Goal: Information Seeking & Learning: Learn about a topic

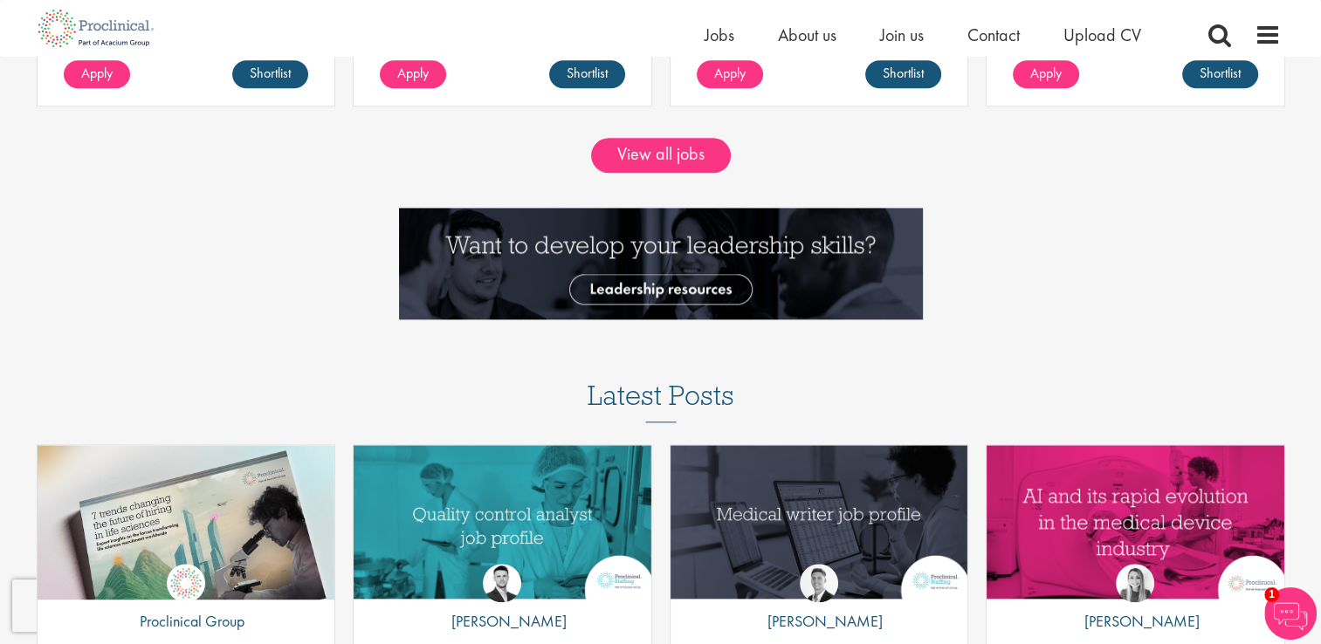
scroll to position [1809, 0]
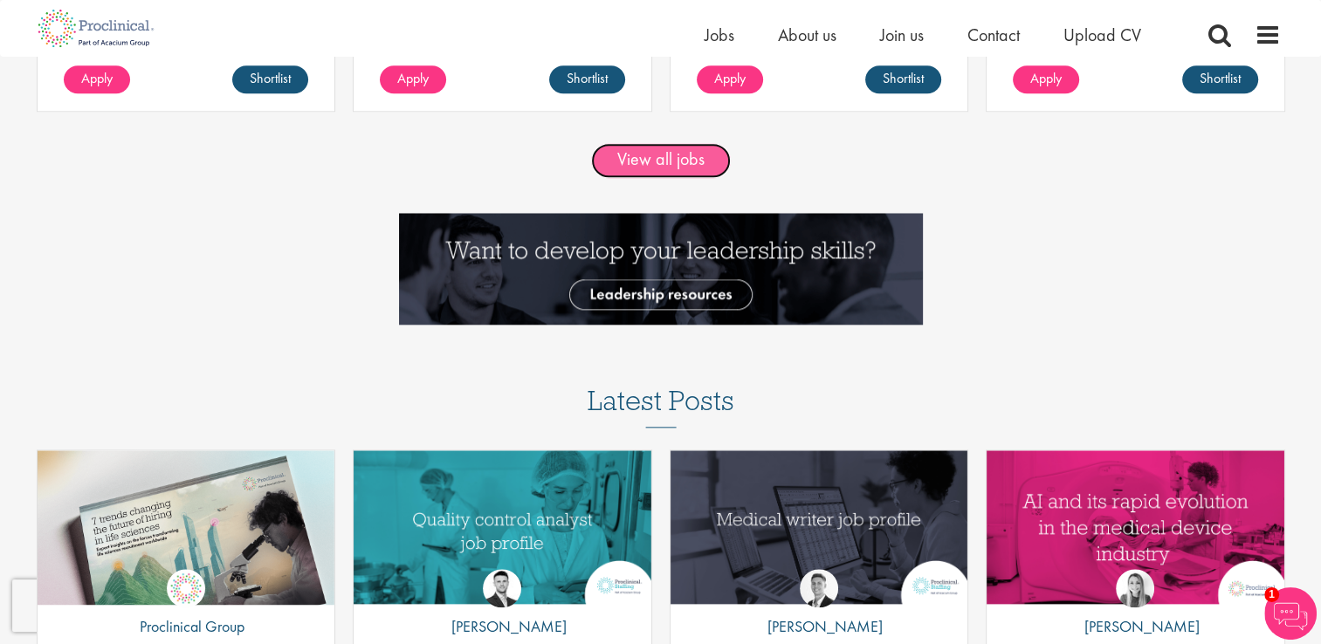
click at [653, 175] on link "View all jobs" at bounding box center [661, 160] width 140 height 35
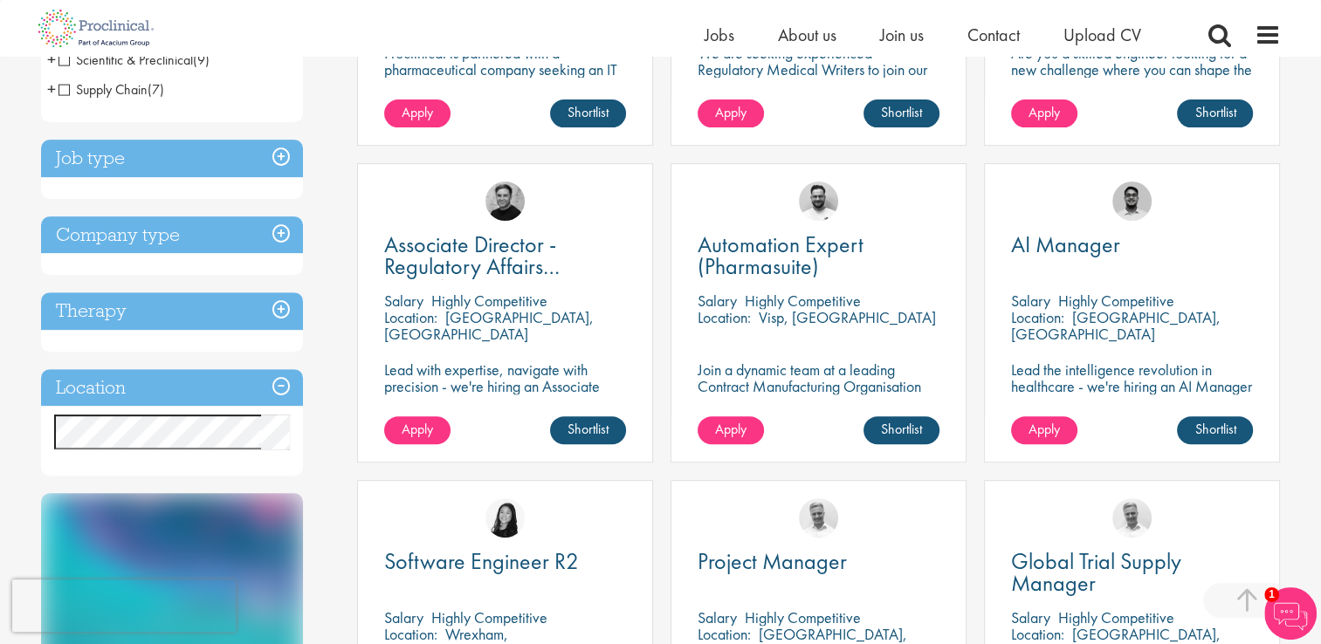
scroll to position [548, 0]
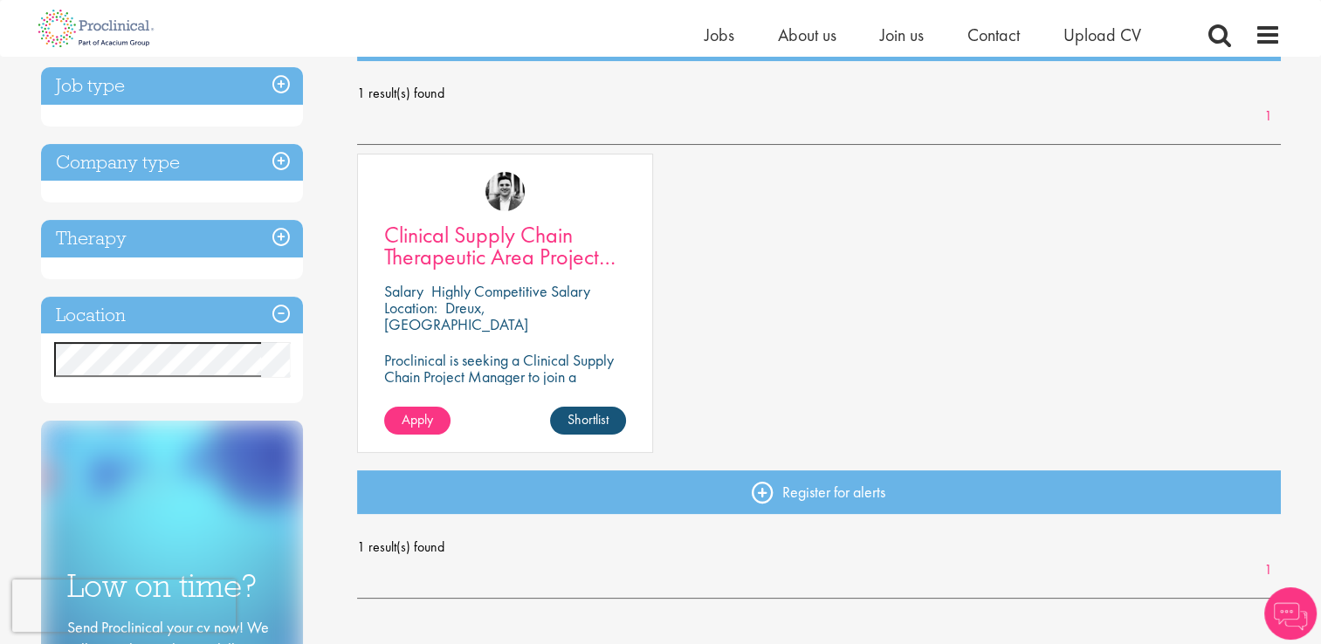
scroll to position [246, 0]
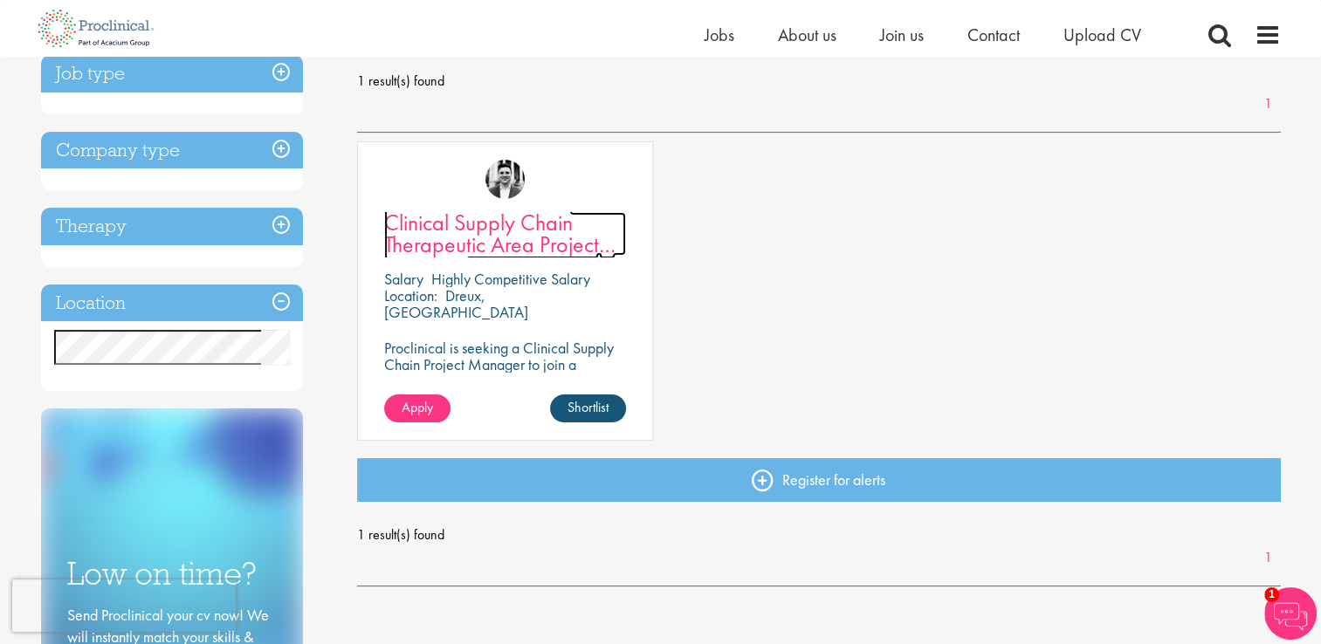
click at [594, 218] on link "Clinical Supply Chain Therapeutic Area Project Manager" at bounding box center [505, 234] width 242 height 44
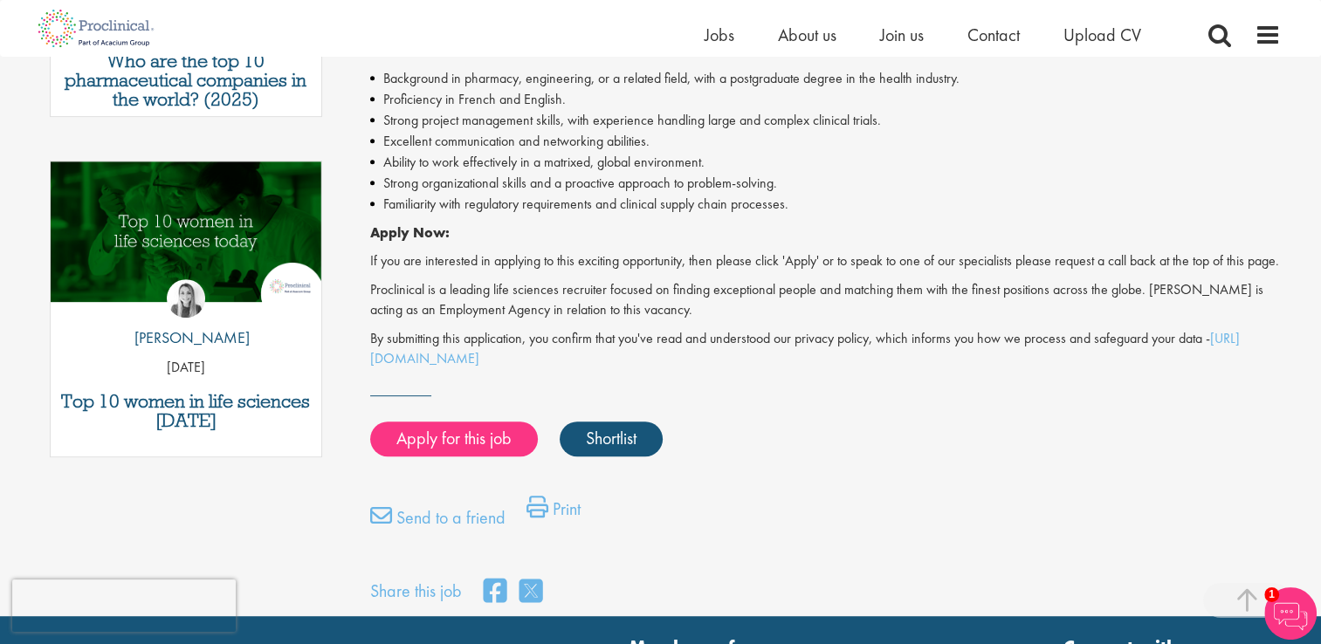
scroll to position [814, 0]
click at [555, 368] on link "https://www.proclinical.com/privacy-policy" at bounding box center [804, 348] width 869 height 38
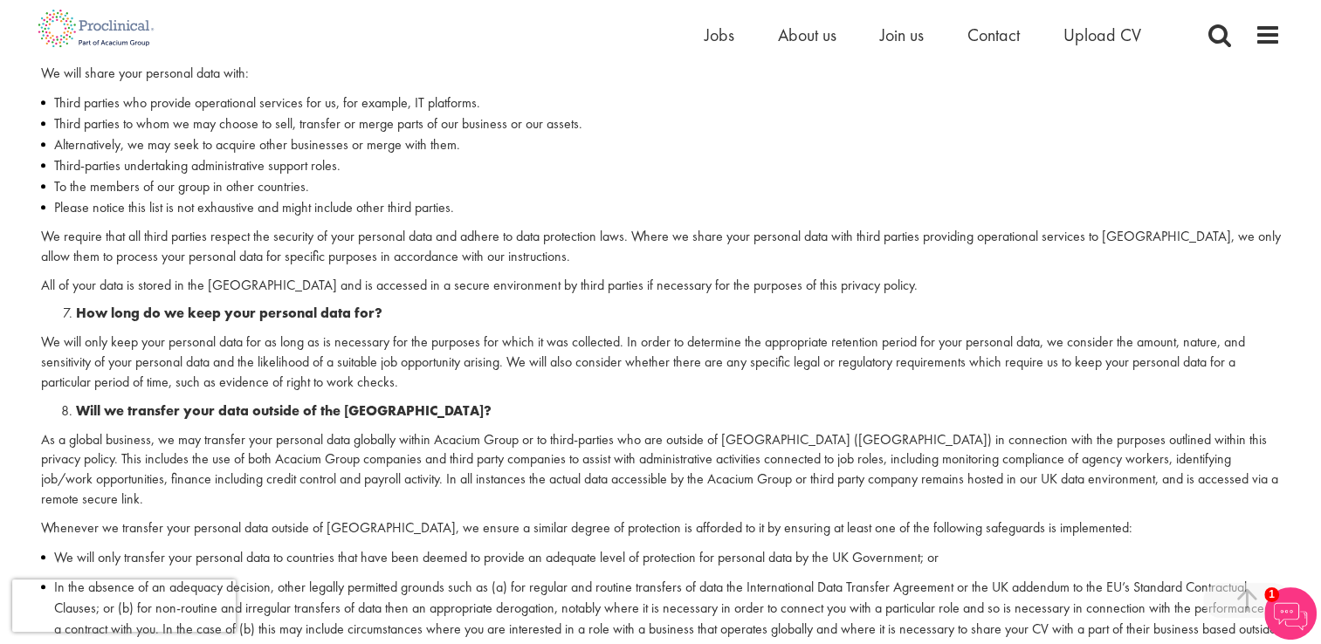
scroll to position [1781, 0]
